Goal: Task Accomplishment & Management: Complete application form

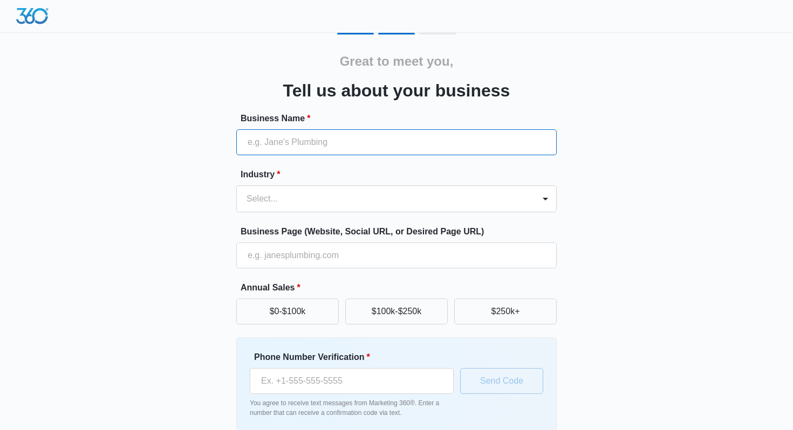
click at [364, 152] on input "Business Name *" at bounding box center [396, 142] width 320 height 26
type input "FantasyFootballNickb"
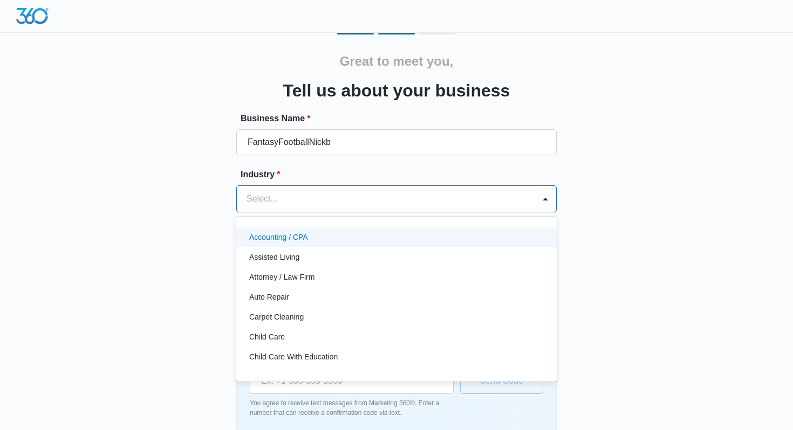
click at [322, 198] on div at bounding box center [383, 198] width 274 height 15
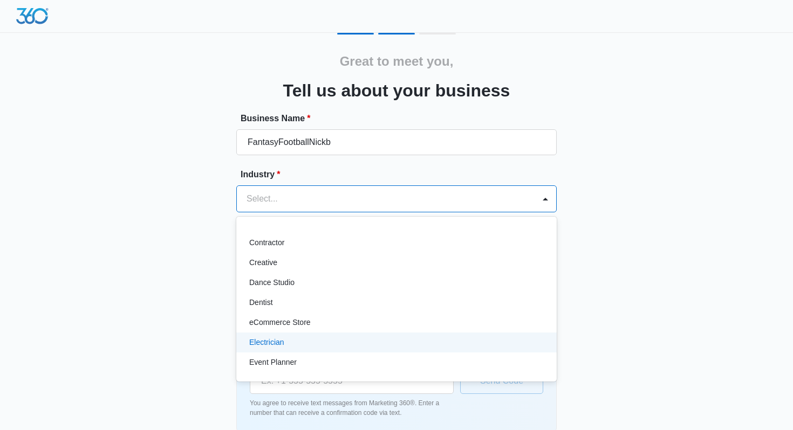
scroll to position [145, 0]
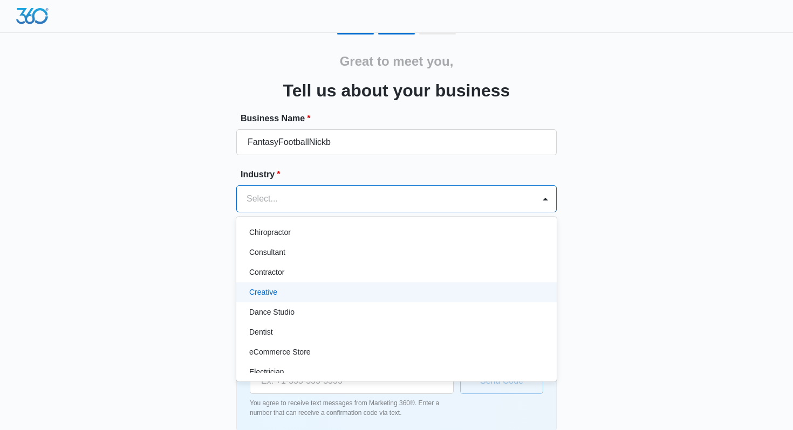
click at [296, 292] on div "Creative" at bounding box center [395, 292] width 292 height 11
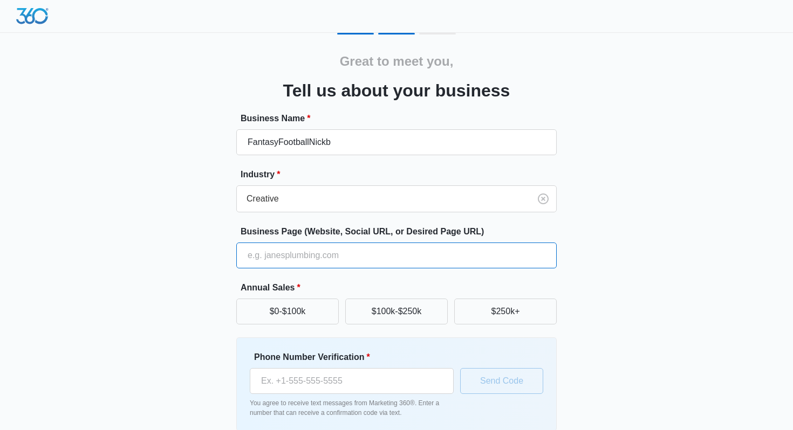
click at [307, 253] on input "Business Page (Website, Social URL, or Desired Page URL)" at bounding box center [396, 256] width 320 height 26
click at [298, 251] on input "Business Page (Website, Social URL, or Desired Page URL)" at bounding box center [396, 256] width 320 height 26
paste input "[URL][DOMAIN_NAME]"
type input "[URL][DOMAIN_NAME]"
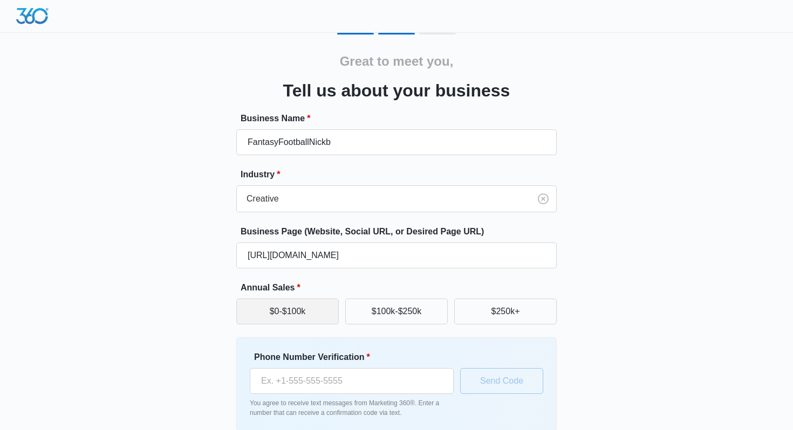
click at [274, 318] on button "$0-$100k" at bounding box center [287, 312] width 102 height 26
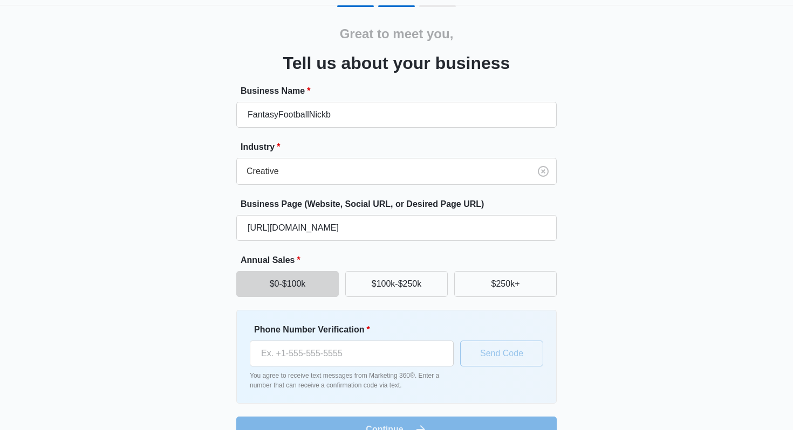
scroll to position [53, 0]
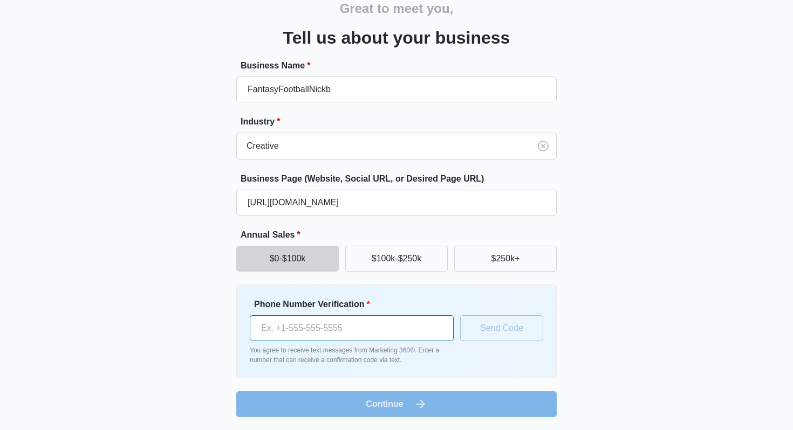
click at [345, 328] on input "Phone Number Verification *" at bounding box center [352, 328] width 204 height 26
type input "[PHONE_NUMBER]"
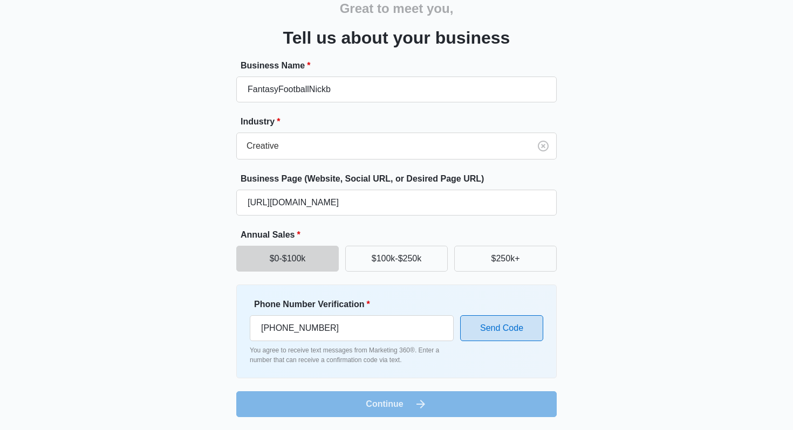
click at [503, 326] on button "Send Code" at bounding box center [501, 328] width 83 height 26
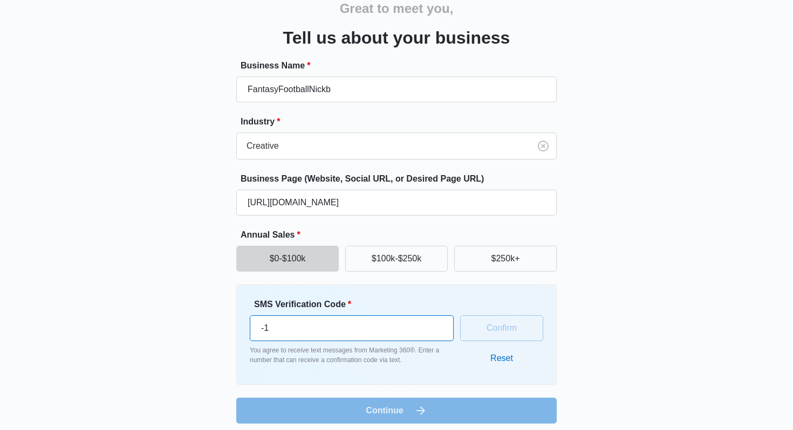
type input "-1"
click at [437, 331] on input "-1" at bounding box center [352, 328] width 204 height 26
click at [393, 329] on input "-1" at bounding box center [352, 328] width 204 height 26
type input "570642"
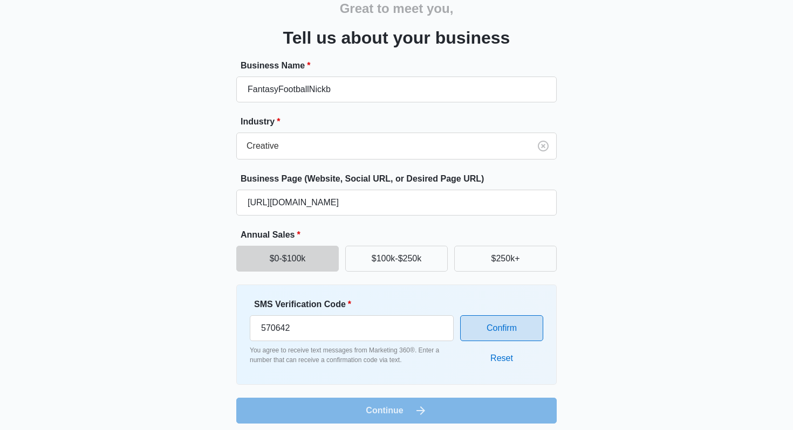
click at [481, 331] on button "Confirm" at bounding box center [501, 328] width 83 height 26
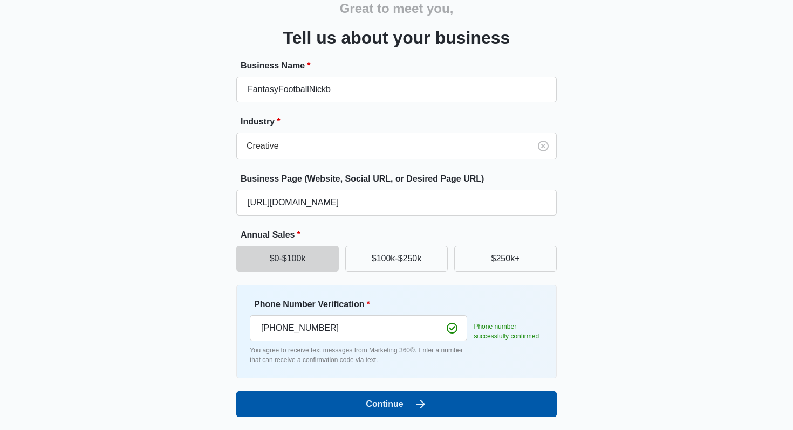
click at [431, 407] on button "Continue" at bounding box center [396, 405] width 320 height 26
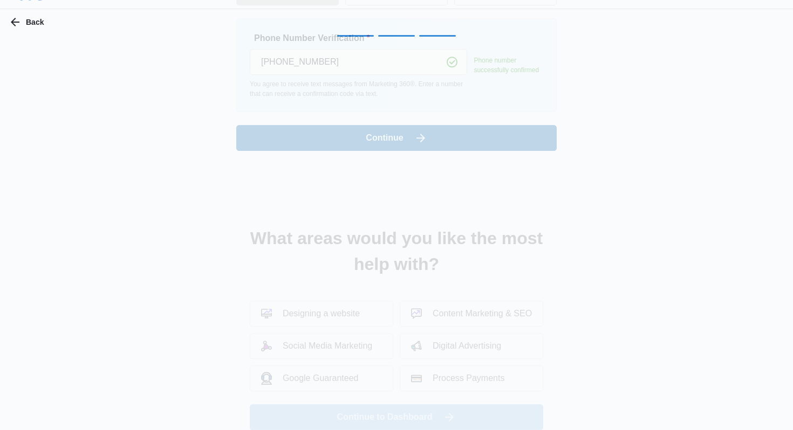
scroll to position [0, 0]
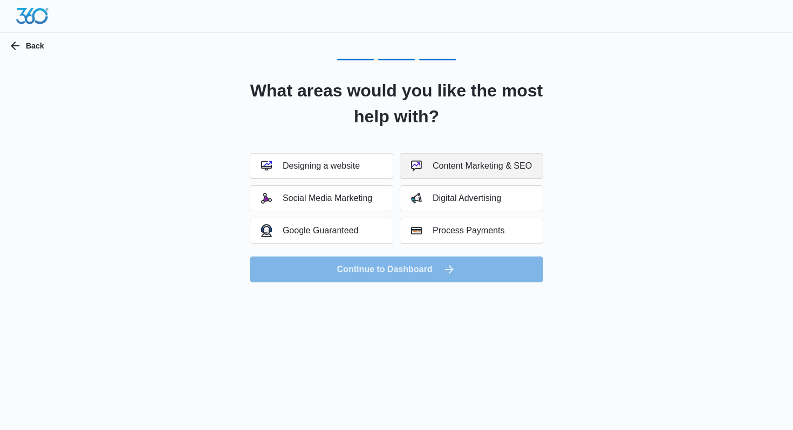
click at [492, 166] on div "Content Marketing & SEO" at bounding box center [471, 166] width 121 height 11
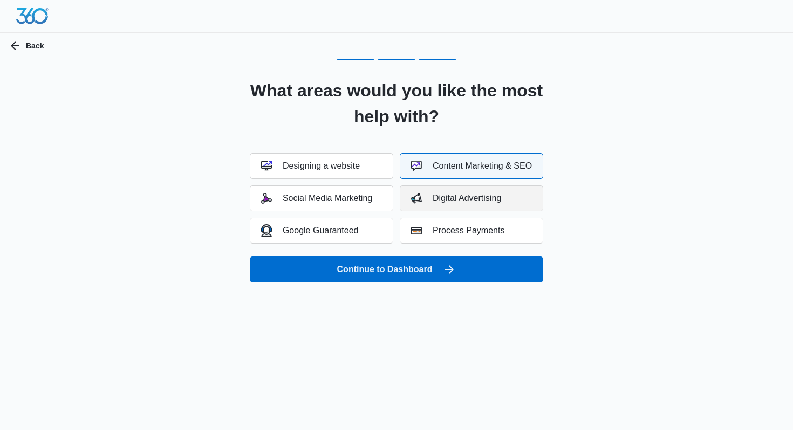
click at [484, 194] on div "Digital Advertising" at bounding box center [456, 198] width 90 height 11
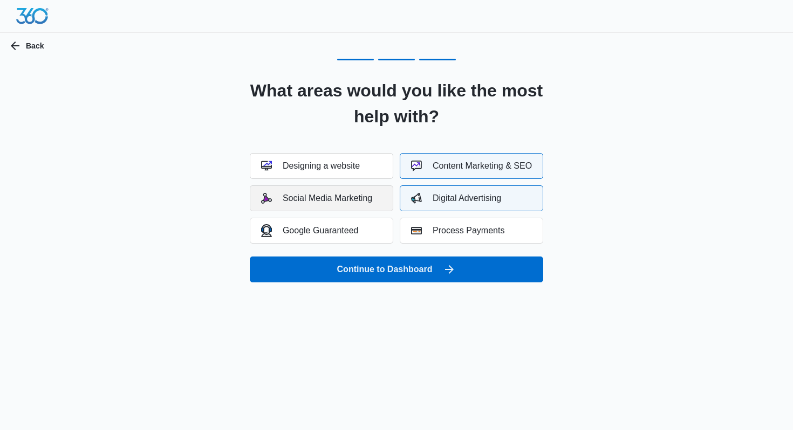
click at [376, 198] on button "Social Media Marketing" at bounding box center [321, 199] width 143 height 26
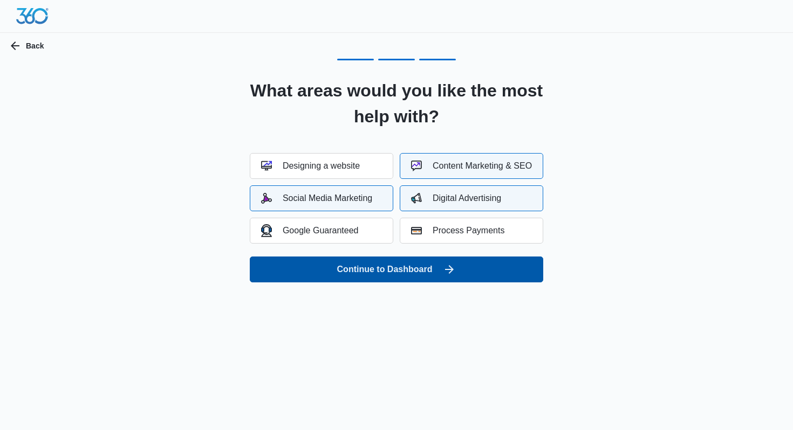
click at [392, 273] on button "Continue to Dashboard" at bounding box center [396, 270] width 293 height 26
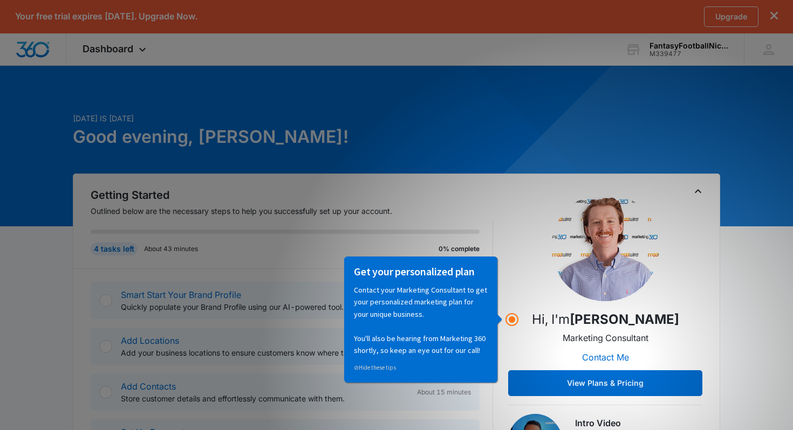
click at [517, 252] on div "Hi, I'm Brian Costigan Marketing Consultant Contact Me View Plans & Pricing" at bounding box center [605, 295] width 194 height 203
click at [521, 291] on div "Hi, I'm Brian Costigan Marketing Consultant Contact Me View Plans & Pricing" at bounding box center [605, 295] width 194 height 203
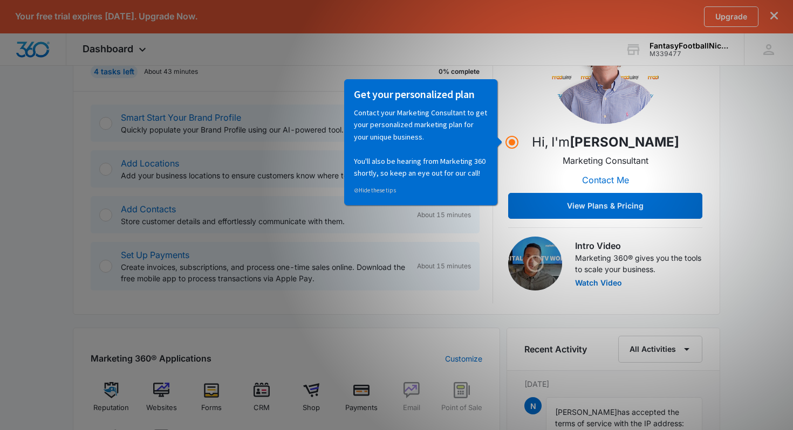
scroll to position [199, 0]
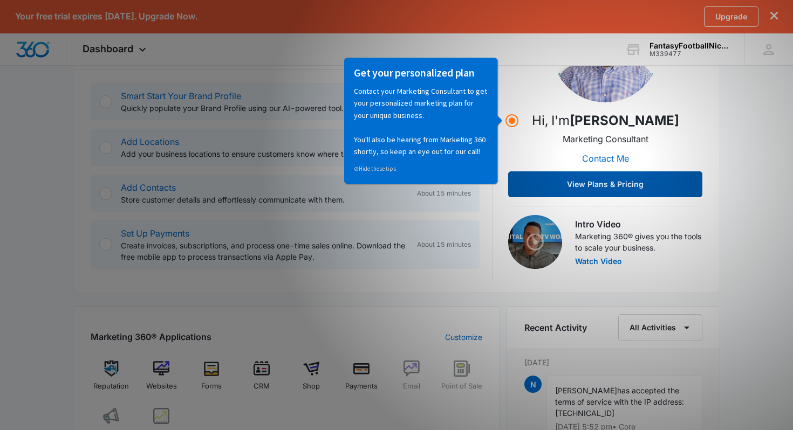
click at [591, 180] on button "View Plans & Pricing" at bounding box center [605, 184] width 194 height 26
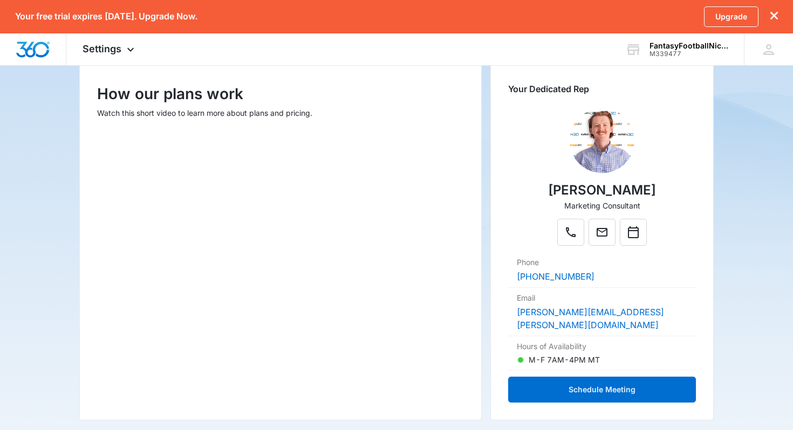
scroll to position [142, 0]
click at [770, 17] on div "Upgrade" at bounding box center [741, 16] width 74 height 20
click at [773, 15] on icon "dismiss this dialog" at bounding box center [774, 16] width 8 height 8
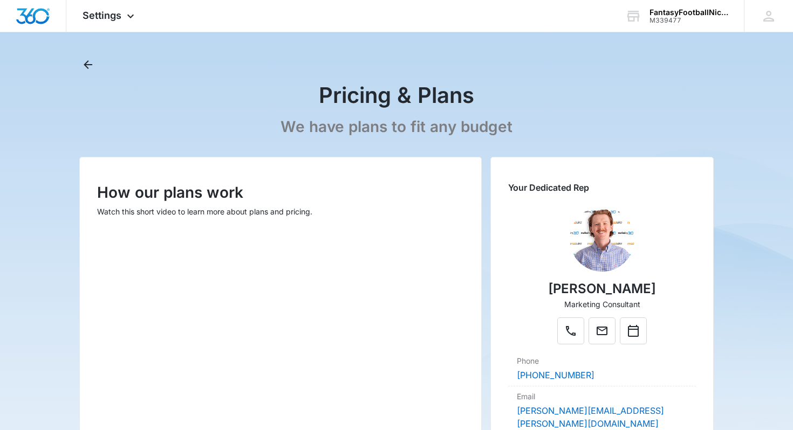
scroll to position [0, 0]
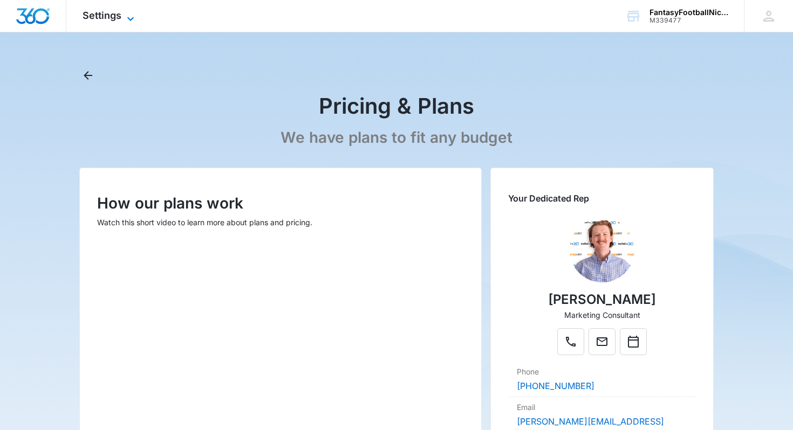
click at [110, 11] on span "Settings" at bounding box center [102, 15] width 39 height 11
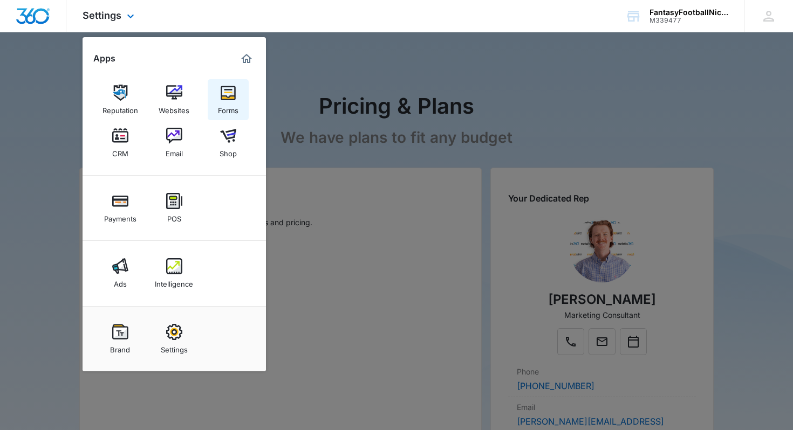
click at [219, 97] on link "Forms" at bounding box center [228, 99] width 41 height 41
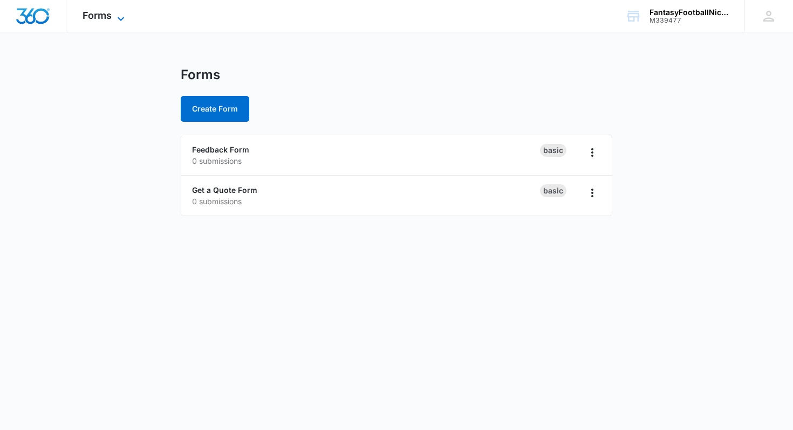
click at [108, 17] on span "Forms" at bounding box center [97, 15] width 29 height 11
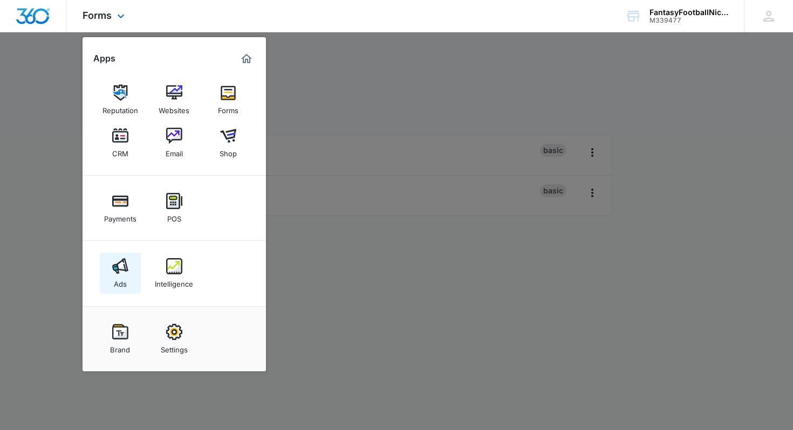
click at [112, 273] on img at bounding box center [120, 266] width 16 height 16
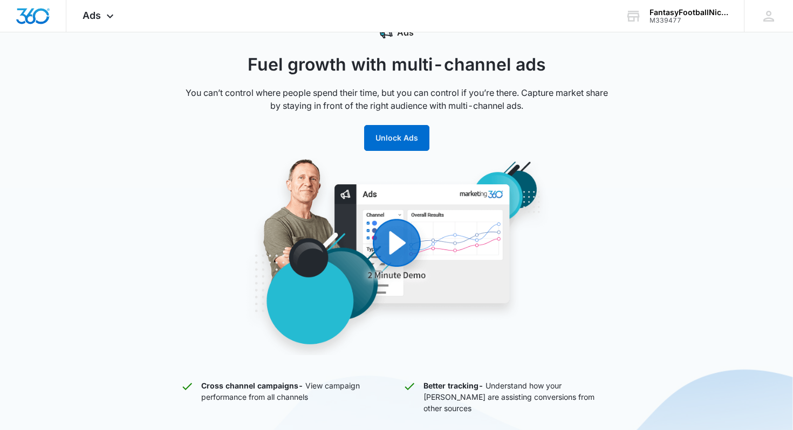
scroll to position [42, 0]
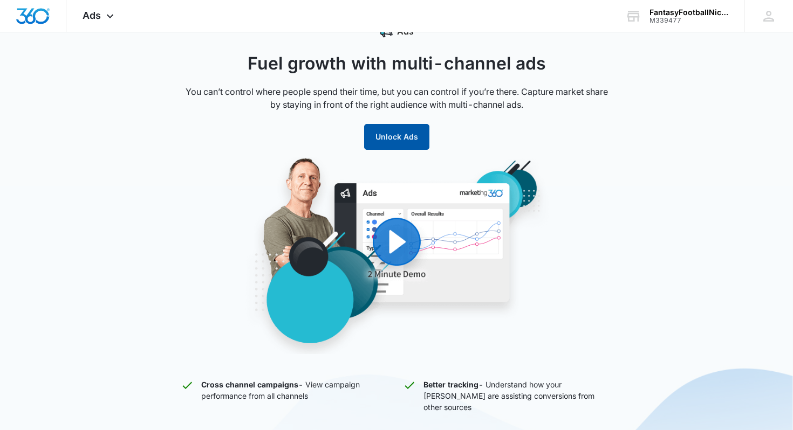
click at [405, 141] on button "Unlock Ads" at bounding box center [396, 137] width 65 height 26
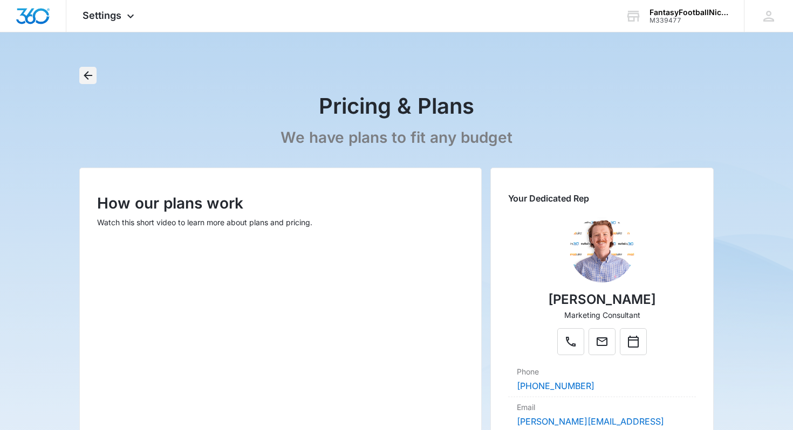
click at [92, 74] on icon "Back" at bounding box center [87, 75] width 13 height 13
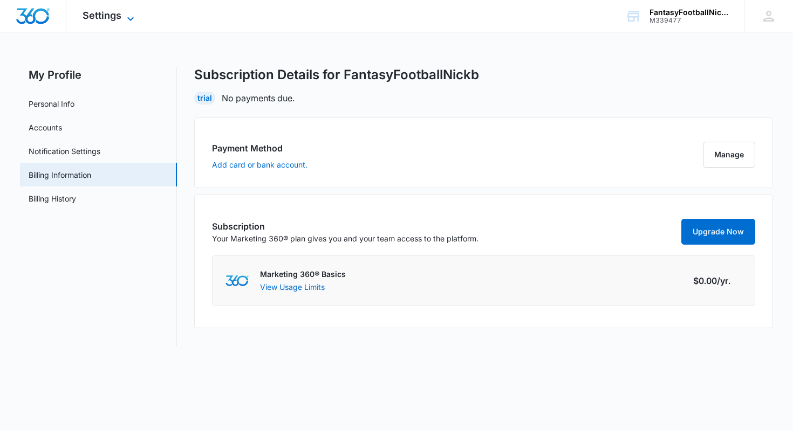
click at [125, 20] on icon at bounding box center [130, 18] width 13 height 13
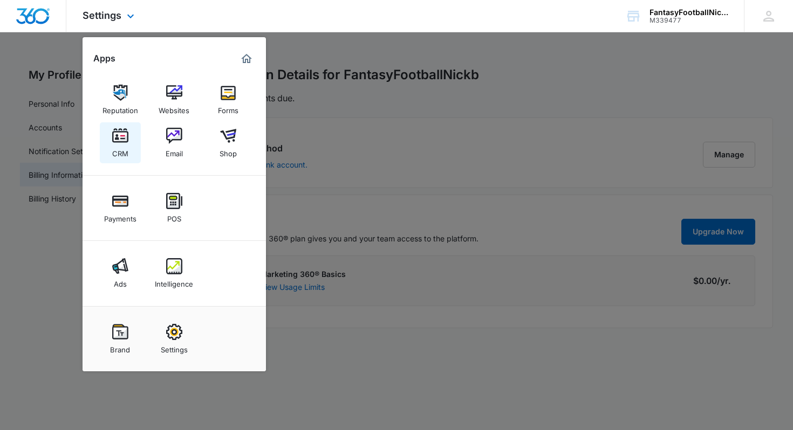
click at [120, 137] on img at bounding box center [120, 136] width 16 height 16
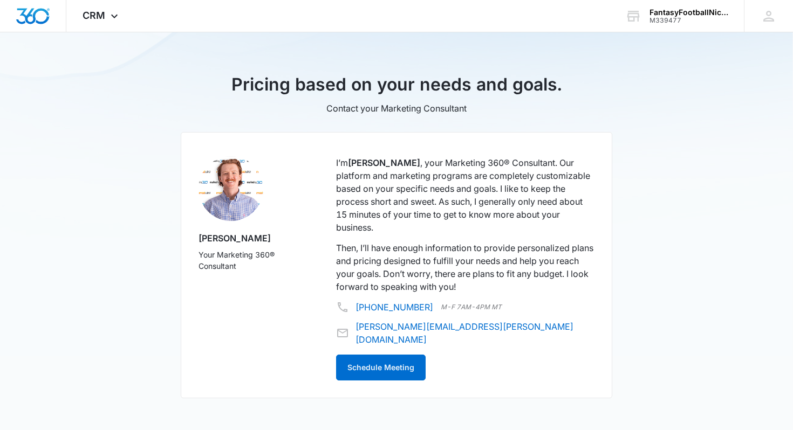
scroll to position [603, 0]
